Goal: Find specific page/section: Find specific page/section

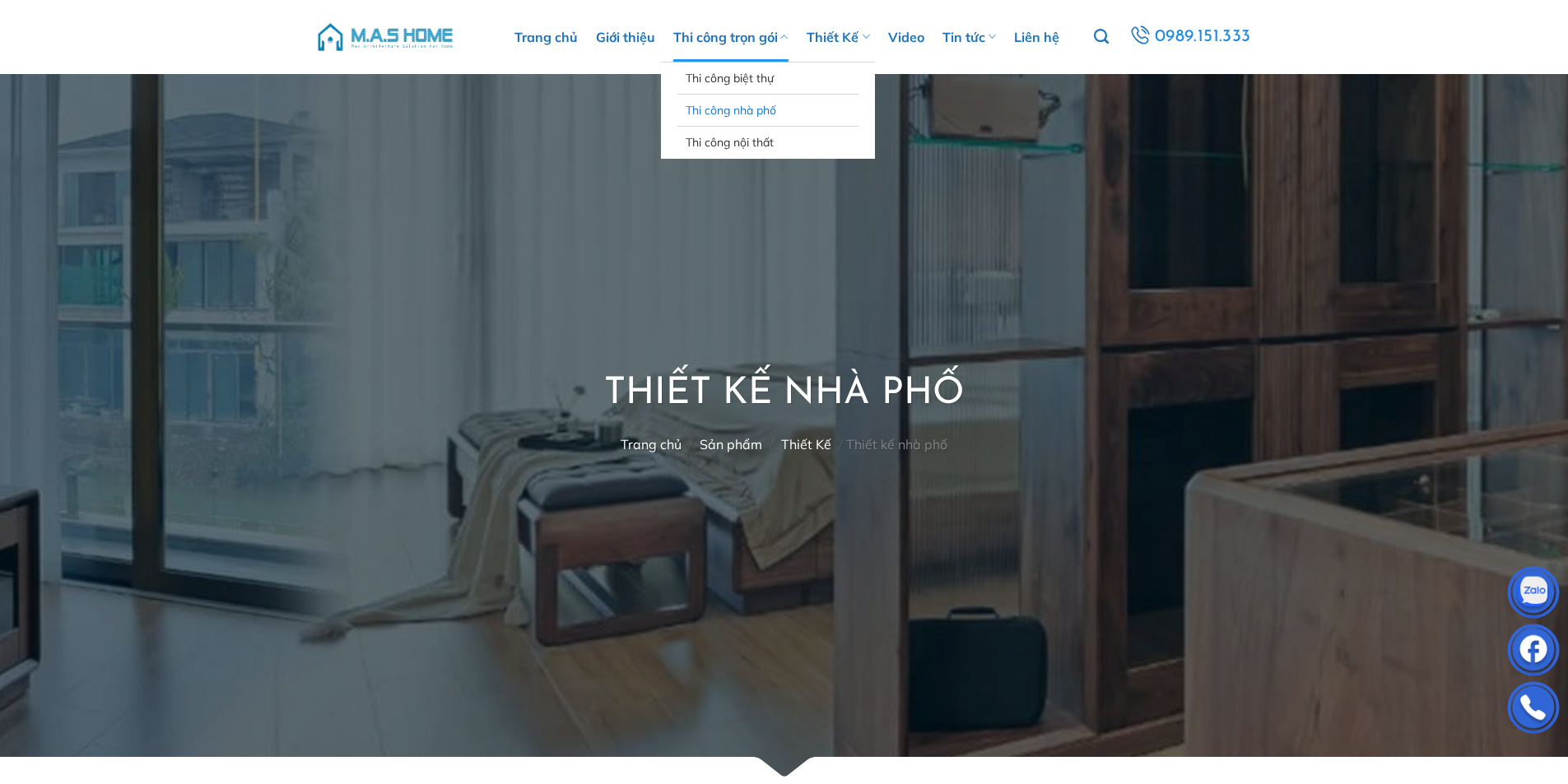
click at [718, 103] on link "Thi công nhà phố" at bounding box center [768, 110] width 164 height 31
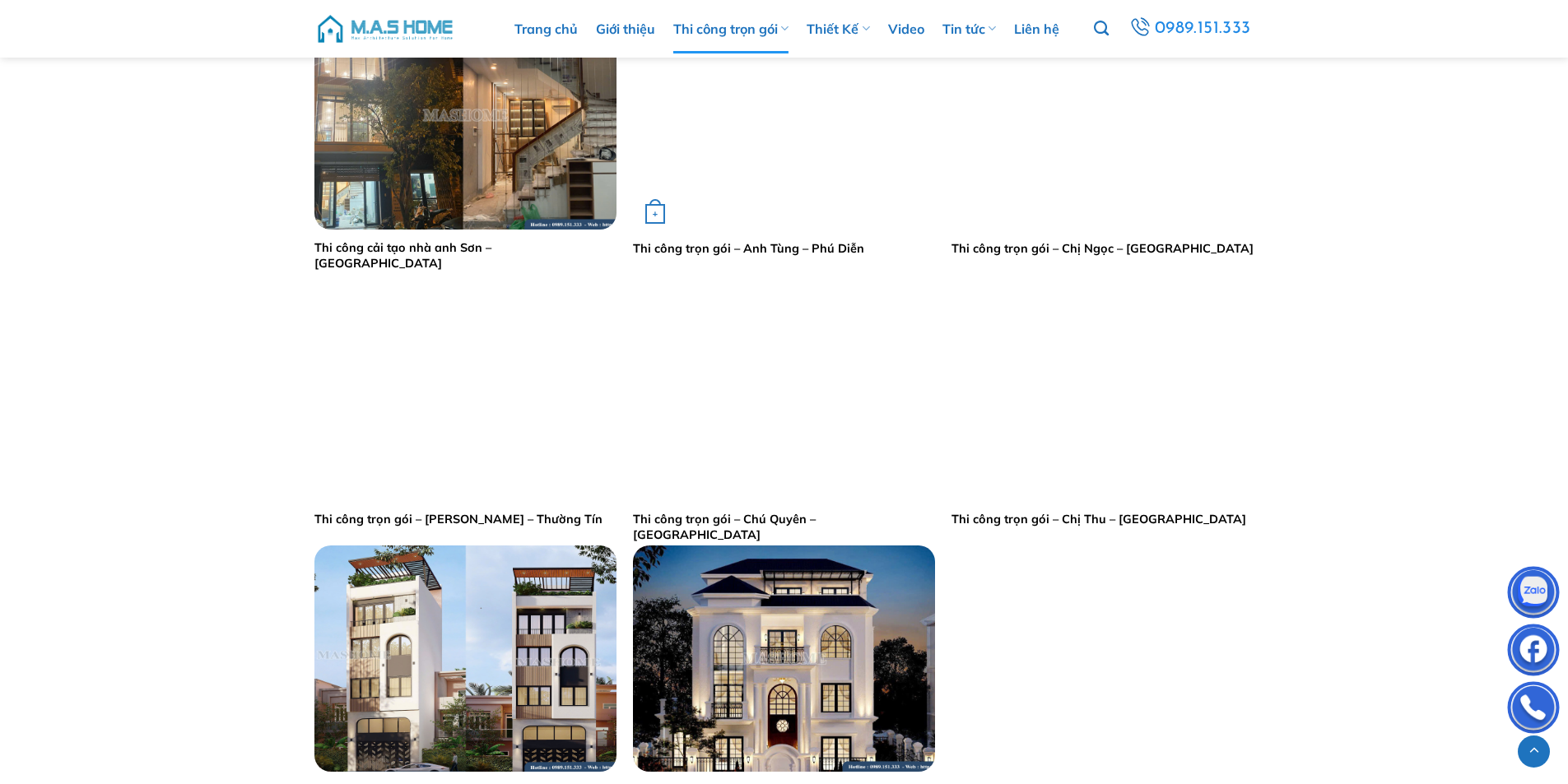
scroll to position [494, 0]
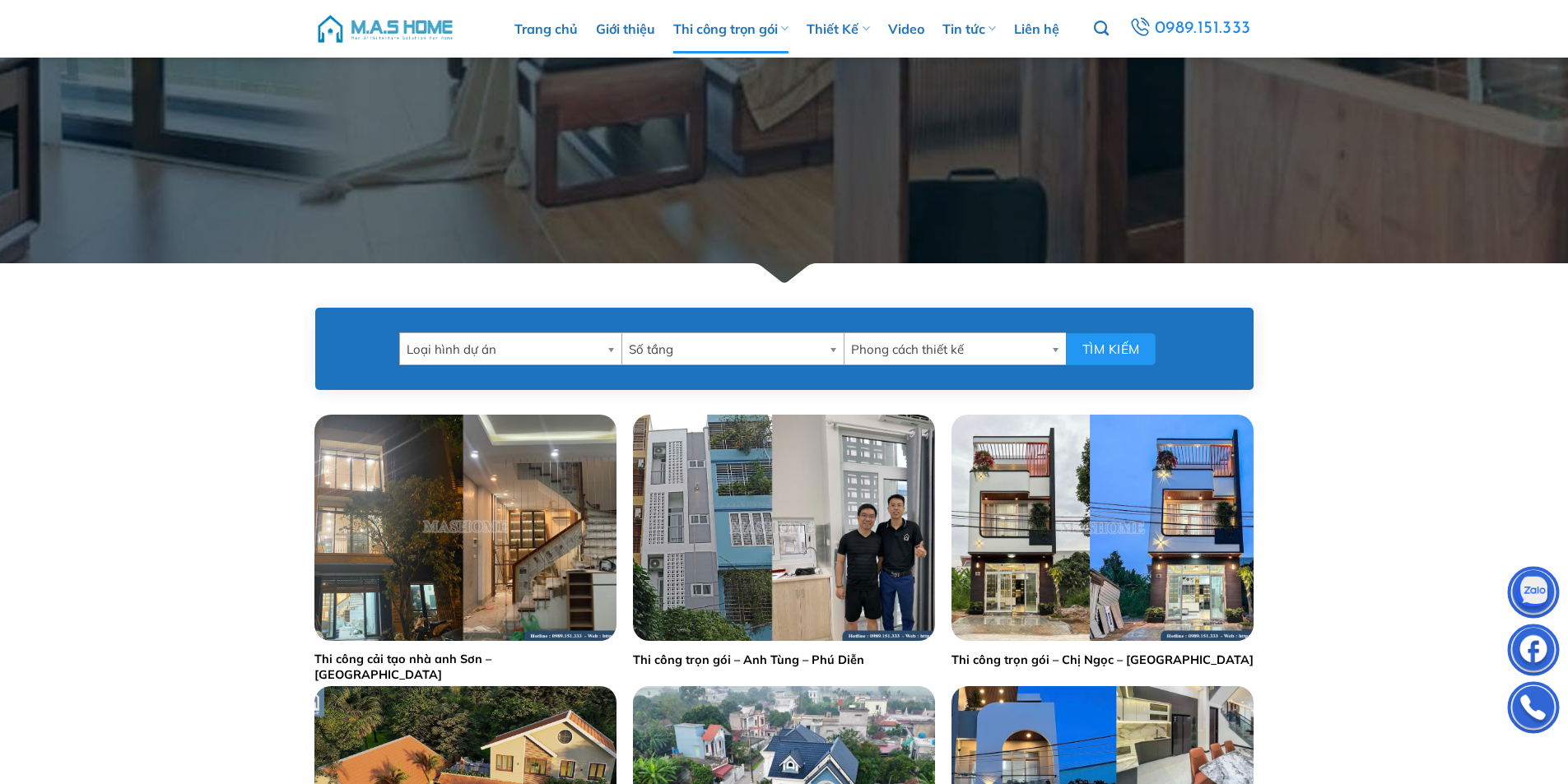
click at [730, 345] on span "Số tầng" at bounding box center [725, 349] width 194 height 33
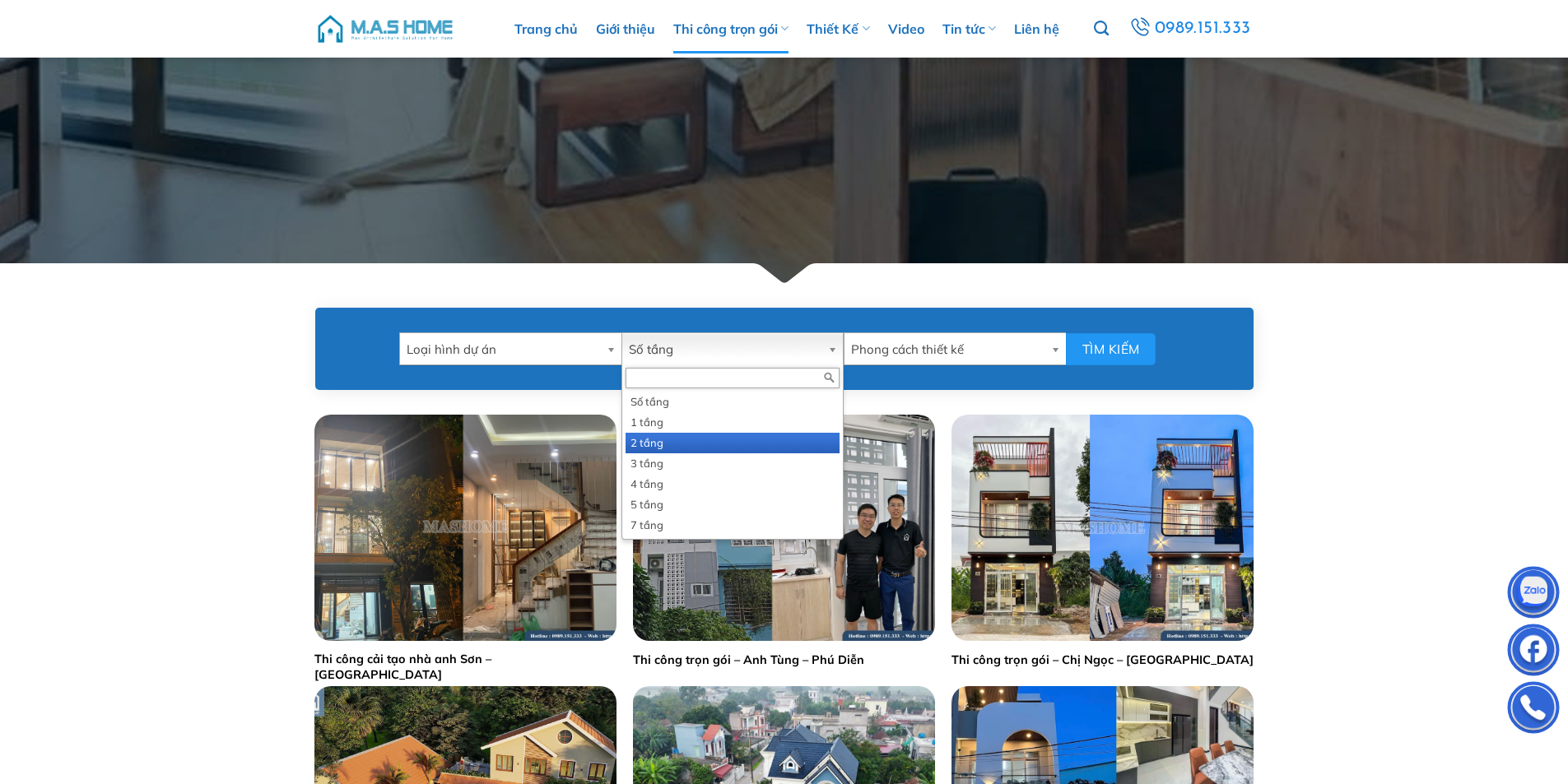
click at [697, 448] on li "2 tầng" at bounding box center [732, 443] width 214 height 21
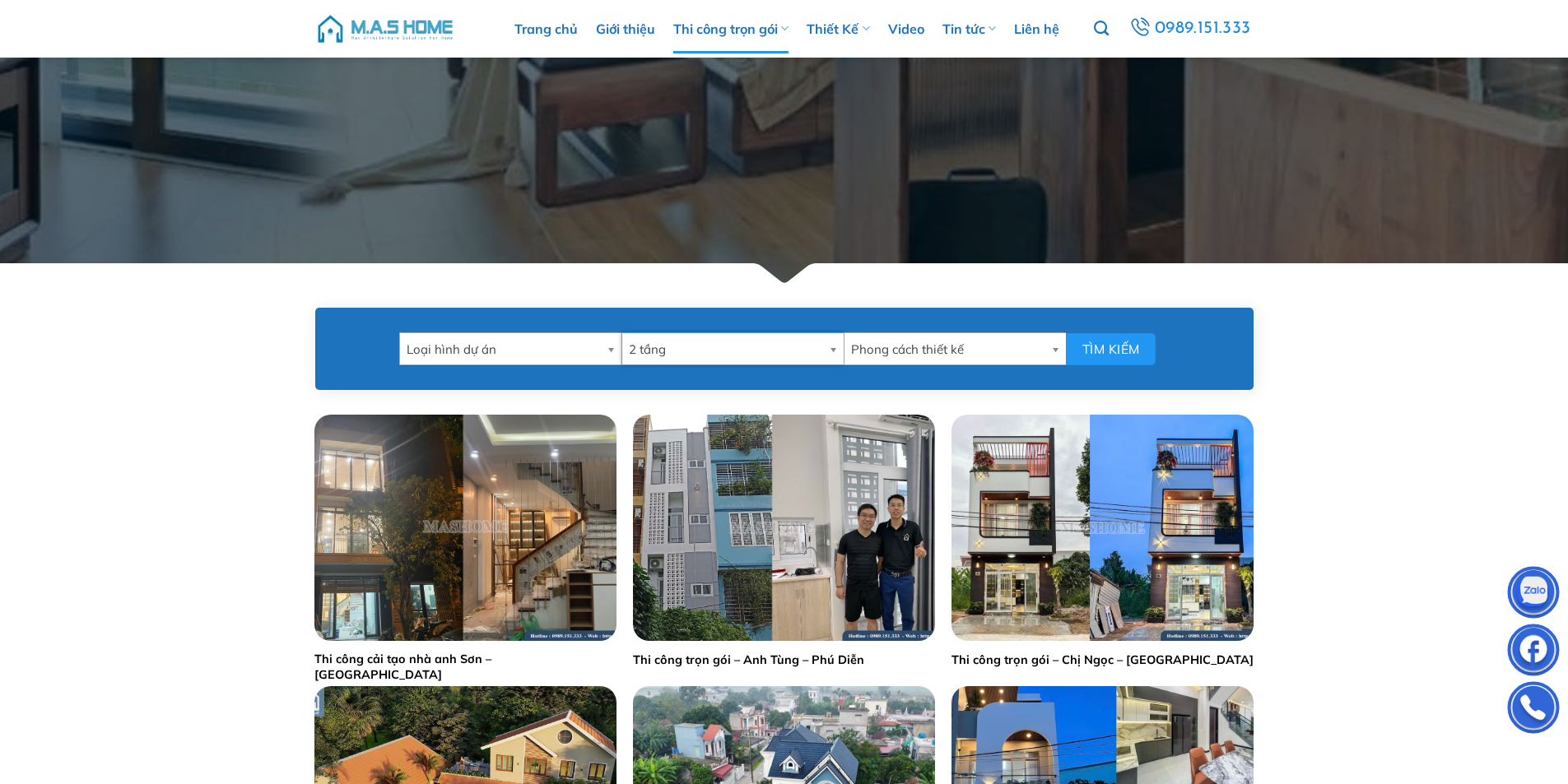
click at [552, 343] on span "Loại hình dự án" at bounding box center [503, 349] width 194 height 33
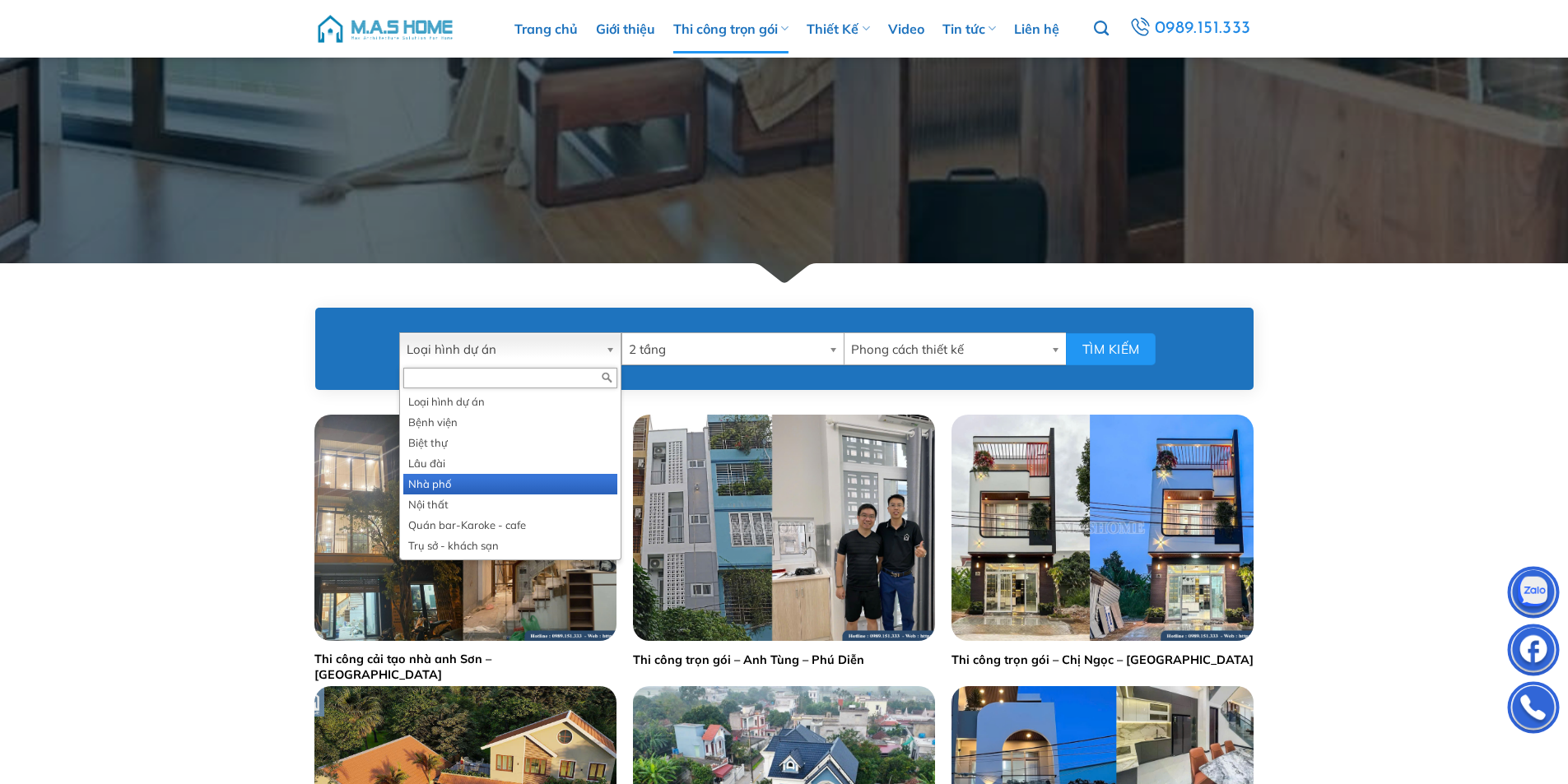
click at [497, 489] on li "Nhà phố" at bounding box center [510, 485] width 214 height 21
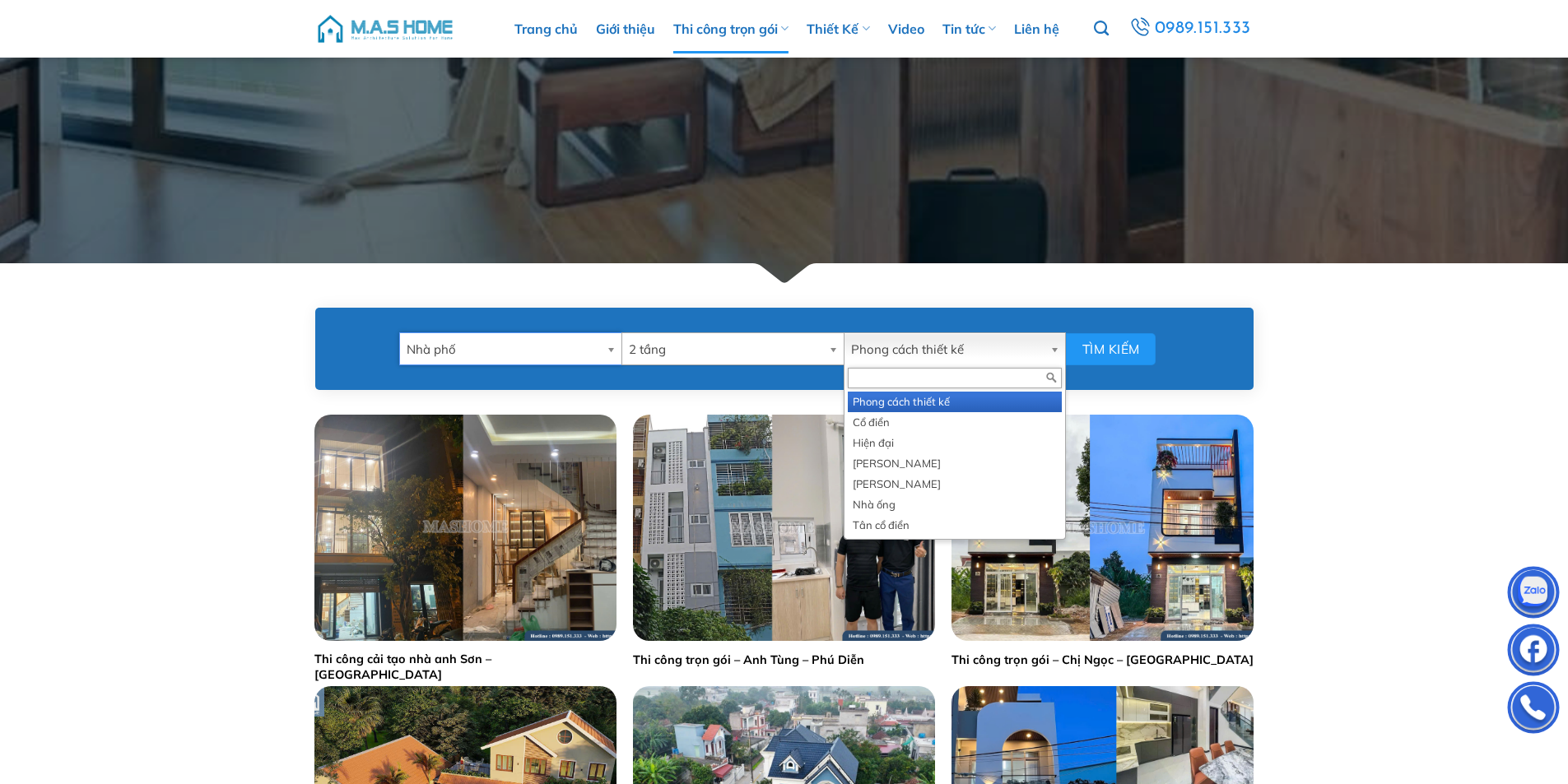
click at [941, 343] on span "Phong cách thiết kế" at bounding box center [948, 349] width 193 height 33
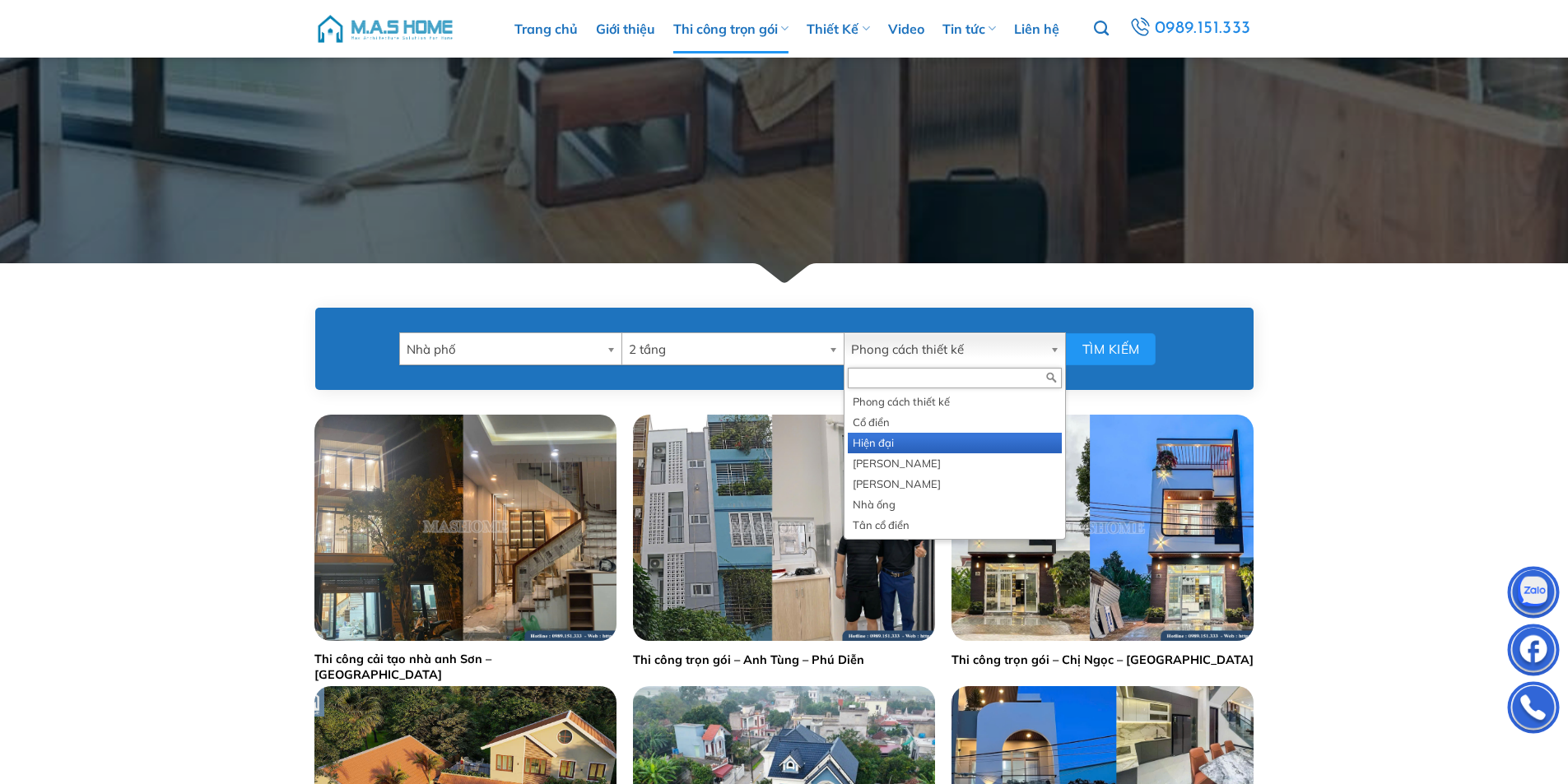
click at [916, 440] on li "Hiện đại" at bounding box center [954, 443] width 214 height 21
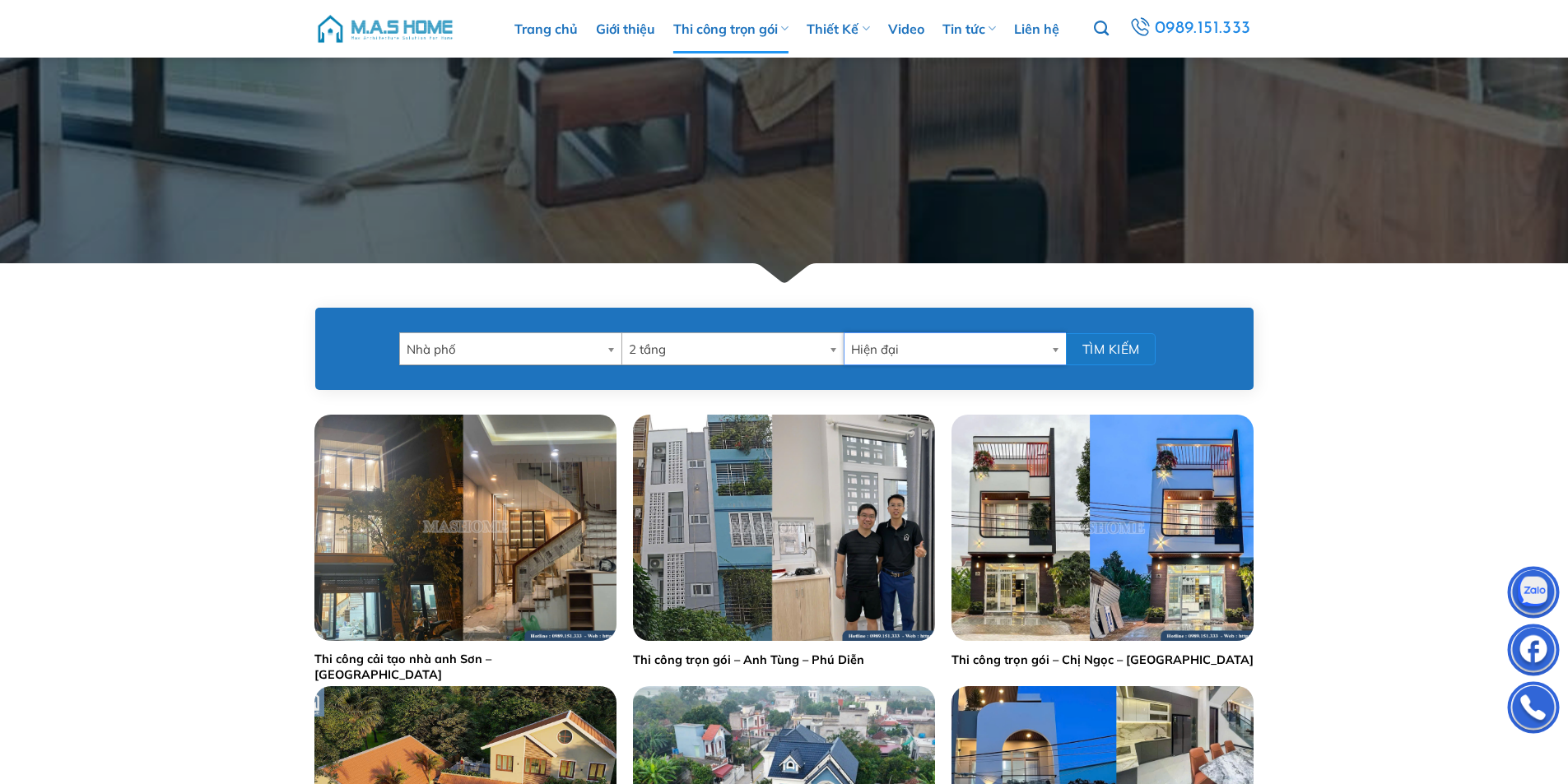
click at [1131, 347] on button "Tìm kiếm" at bounding box center [1111, 349] width 90 height 32
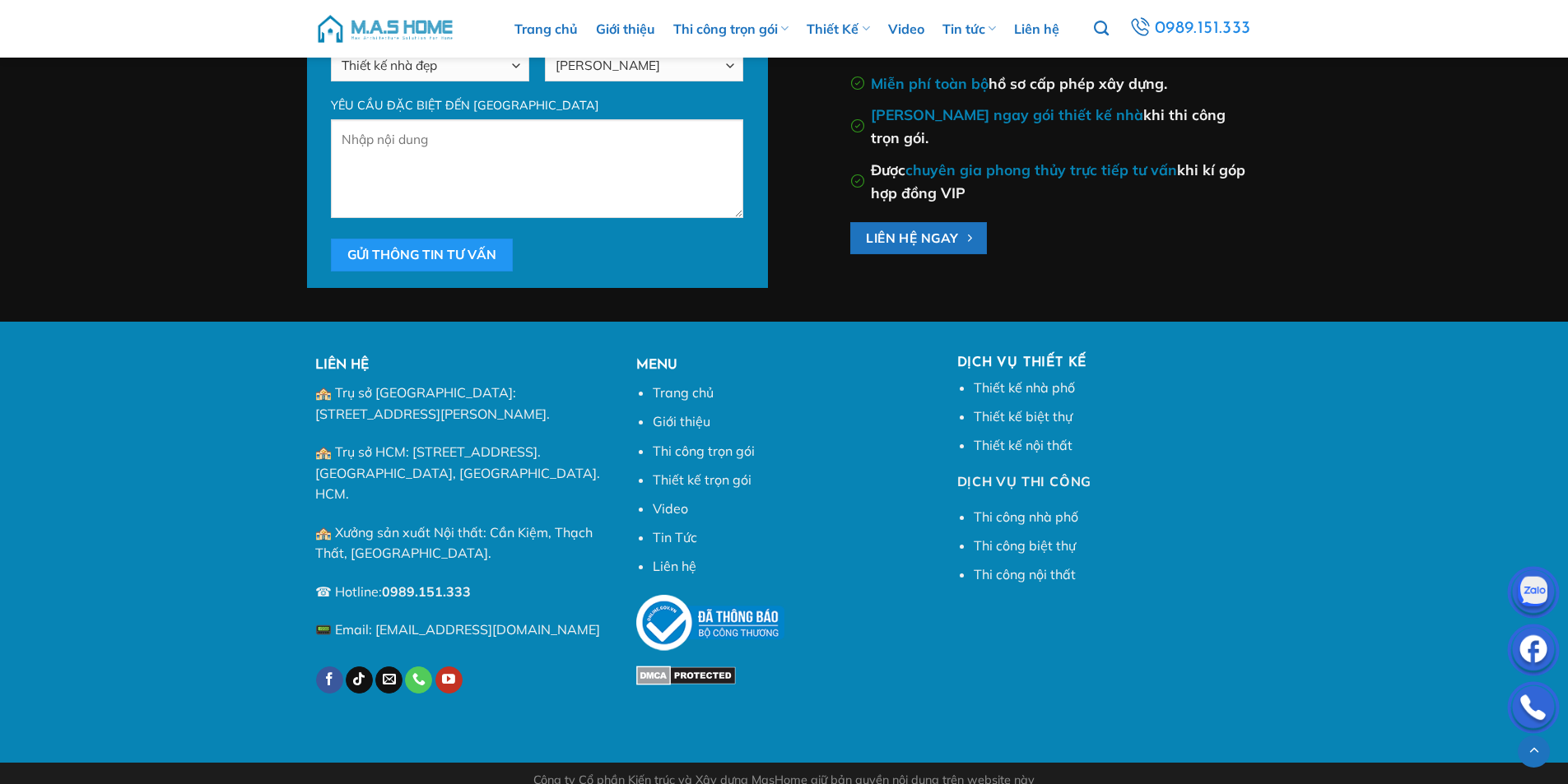
scroll to position [620, 0]
